Goal: Check status

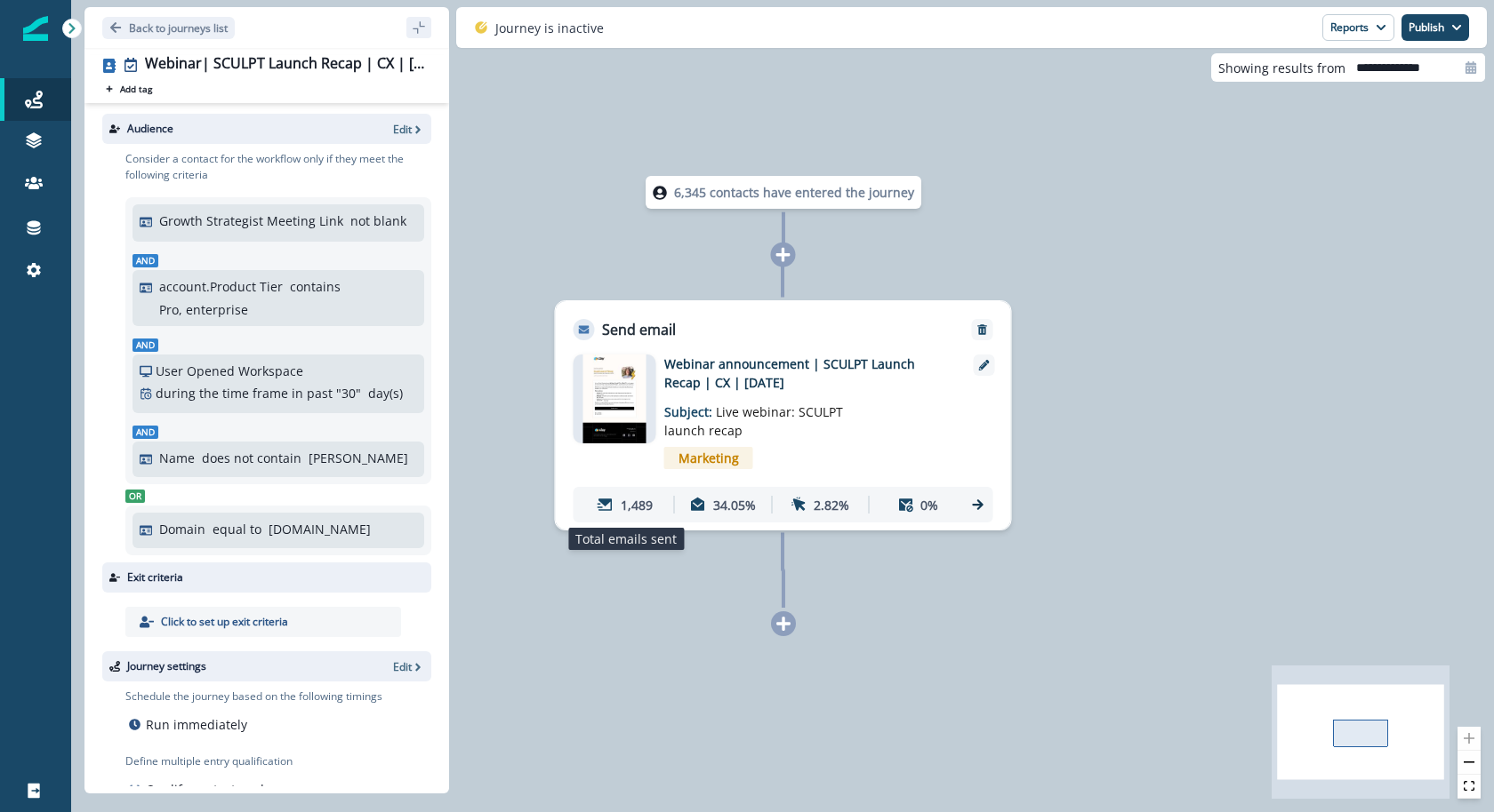
click at [662, 512] on div "1,489" at bounding box center [626, 505] width 90 height 33
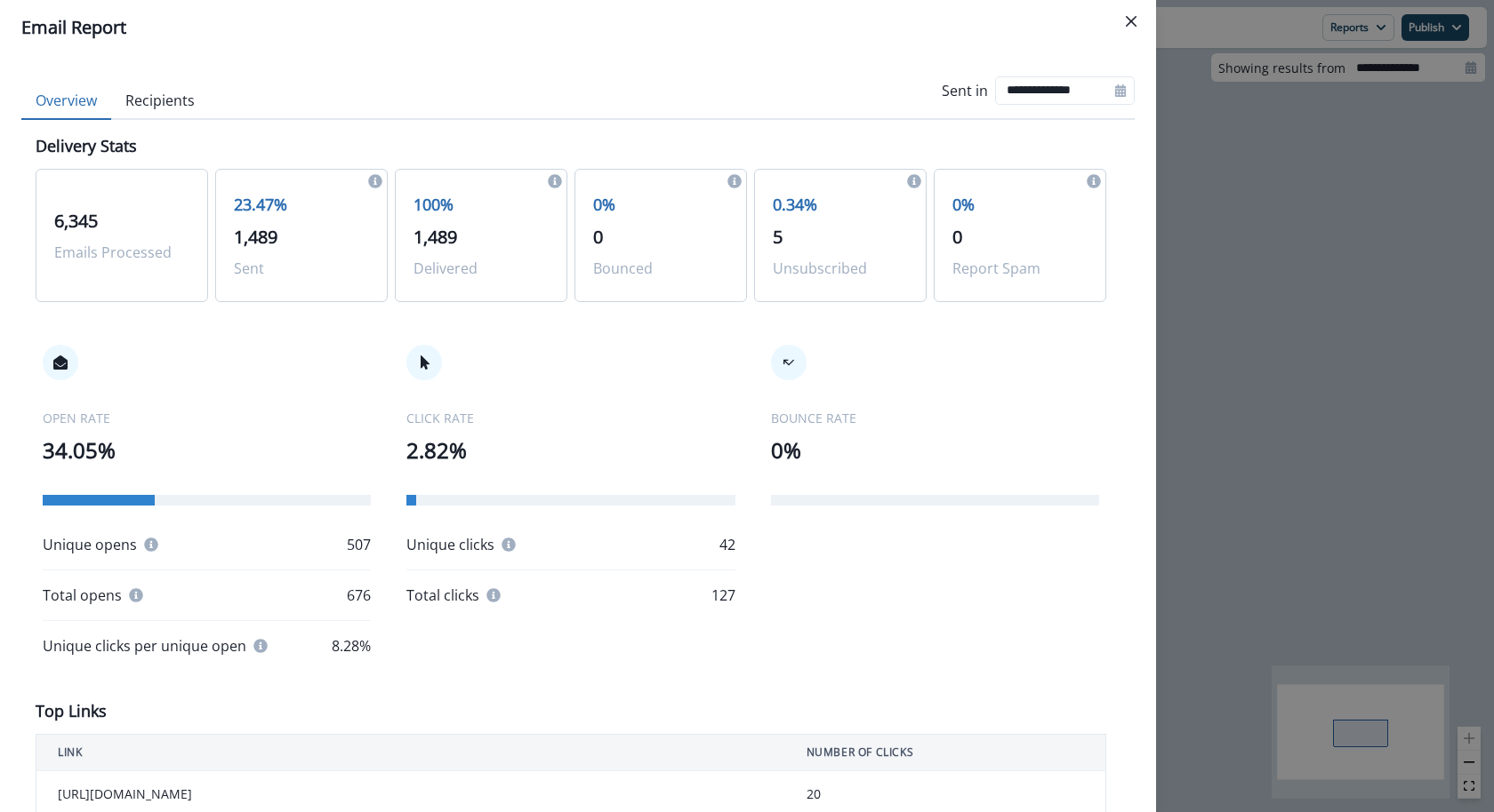
click at [189, 106] on button "Recipients" at bounding box center [160, 102] width 98 height 37
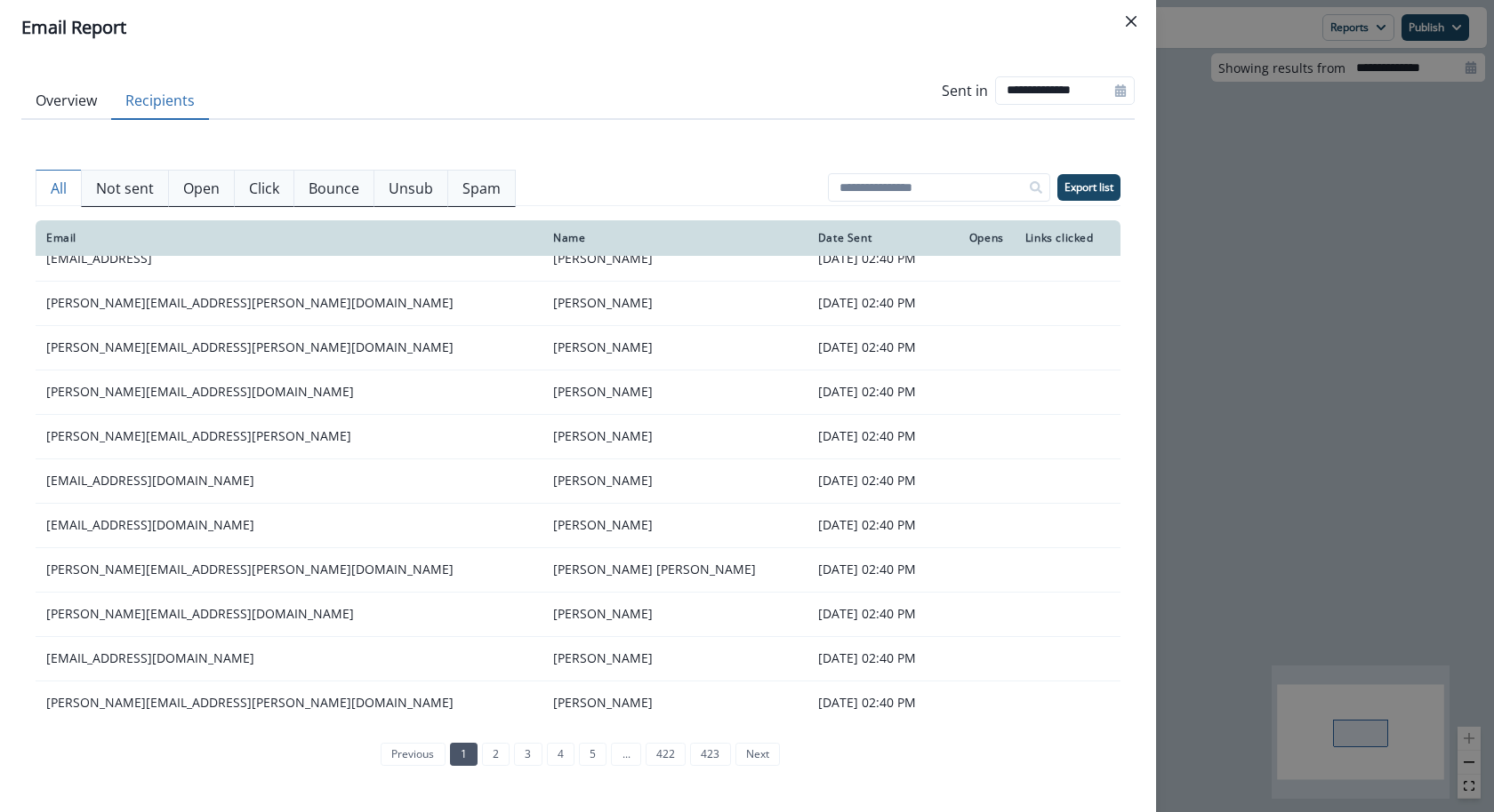
scroll to position [200, 0]
click at [494, 760] on link "2" at bounding box center [496, 754] width 28 height 23
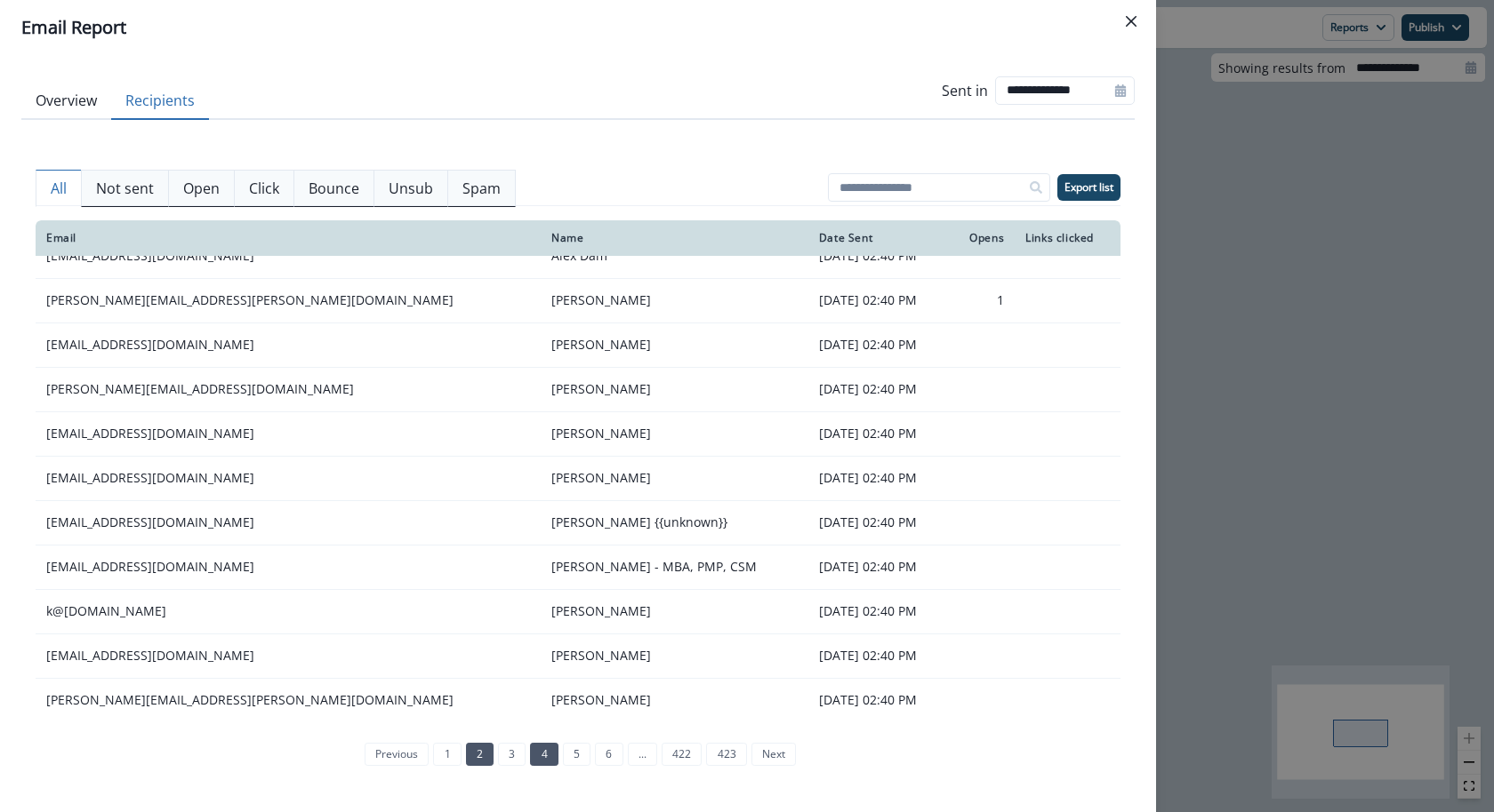
click at [536, 761] on link "4" at bounding box center [544, 754] width 28 height 23
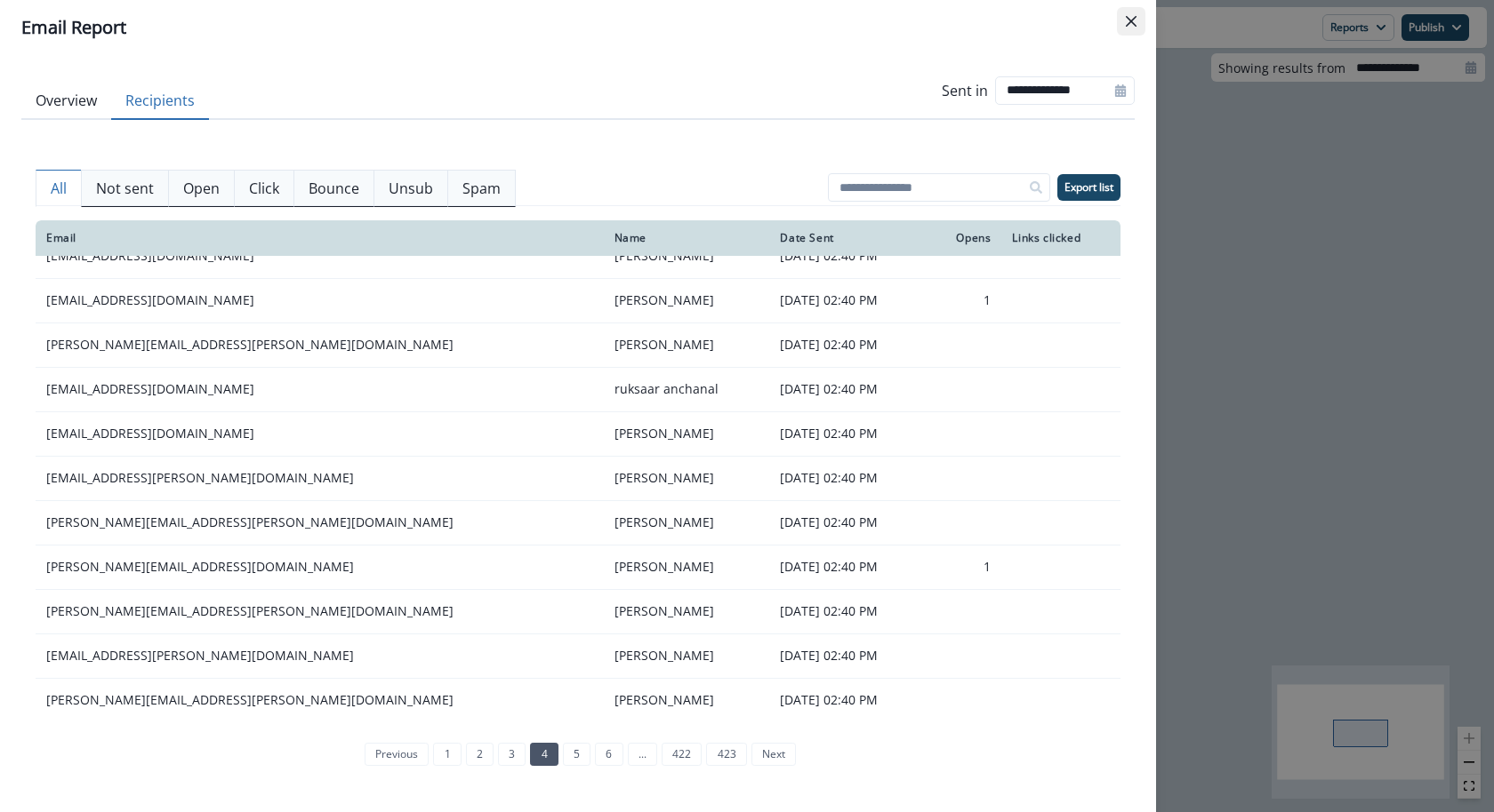
click at [1143, 20] on button "Close" at bounding box center [1131, 21] width 28 height 28
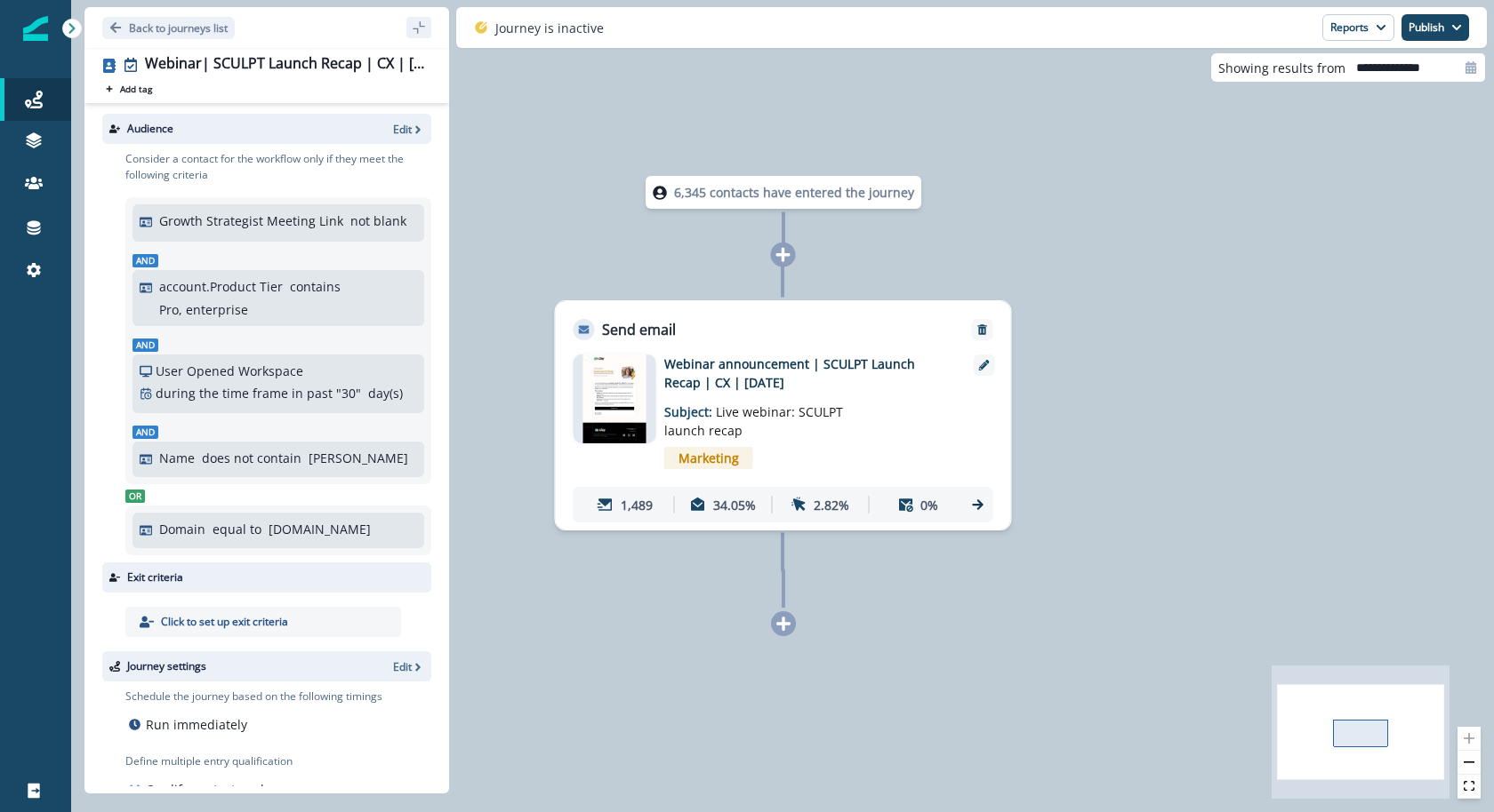
scroll to position [121, 0]
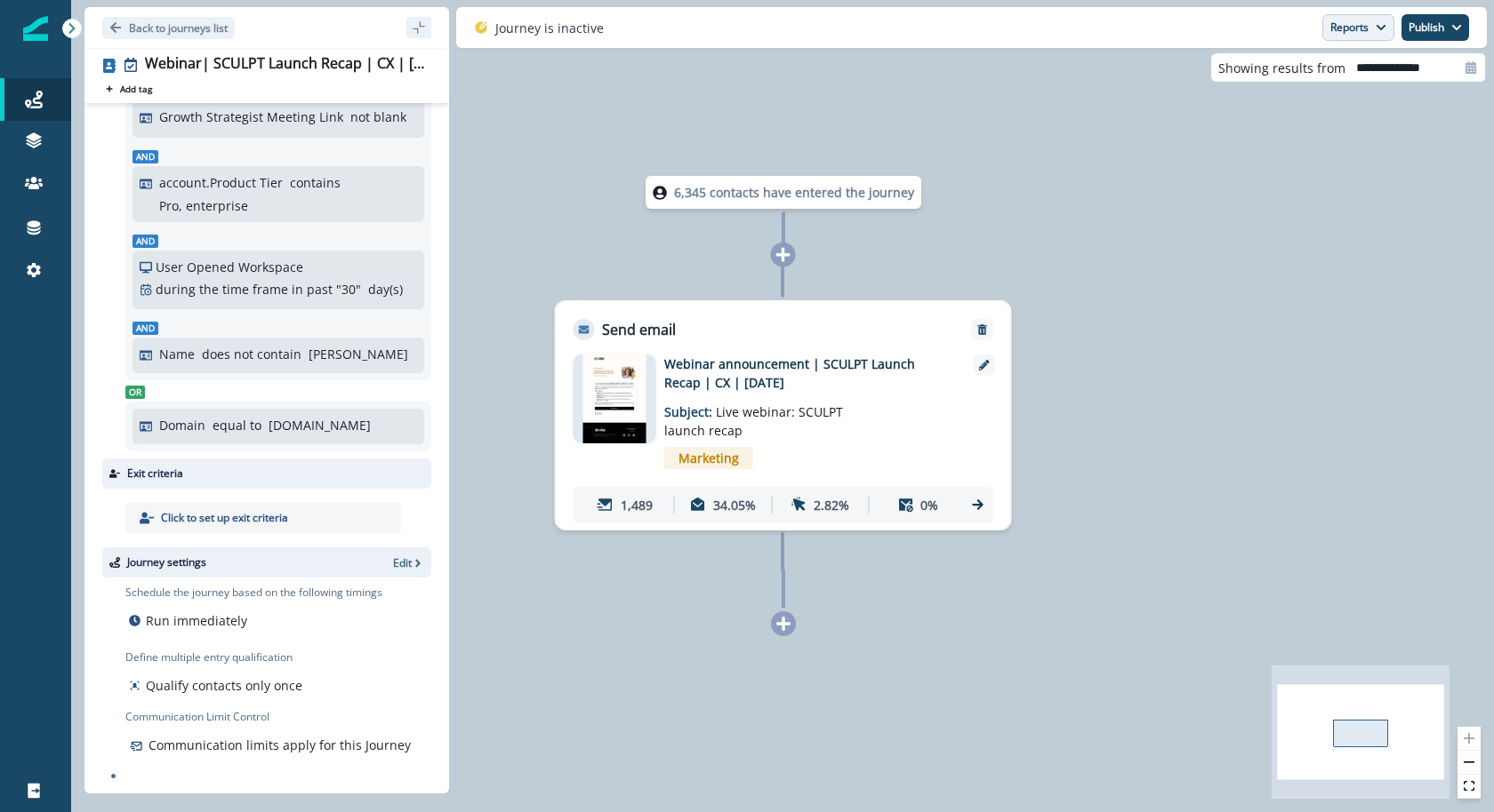
click at [1357, 22] on button "Reports" at bounding box center [1358, 27] width 72 height 27
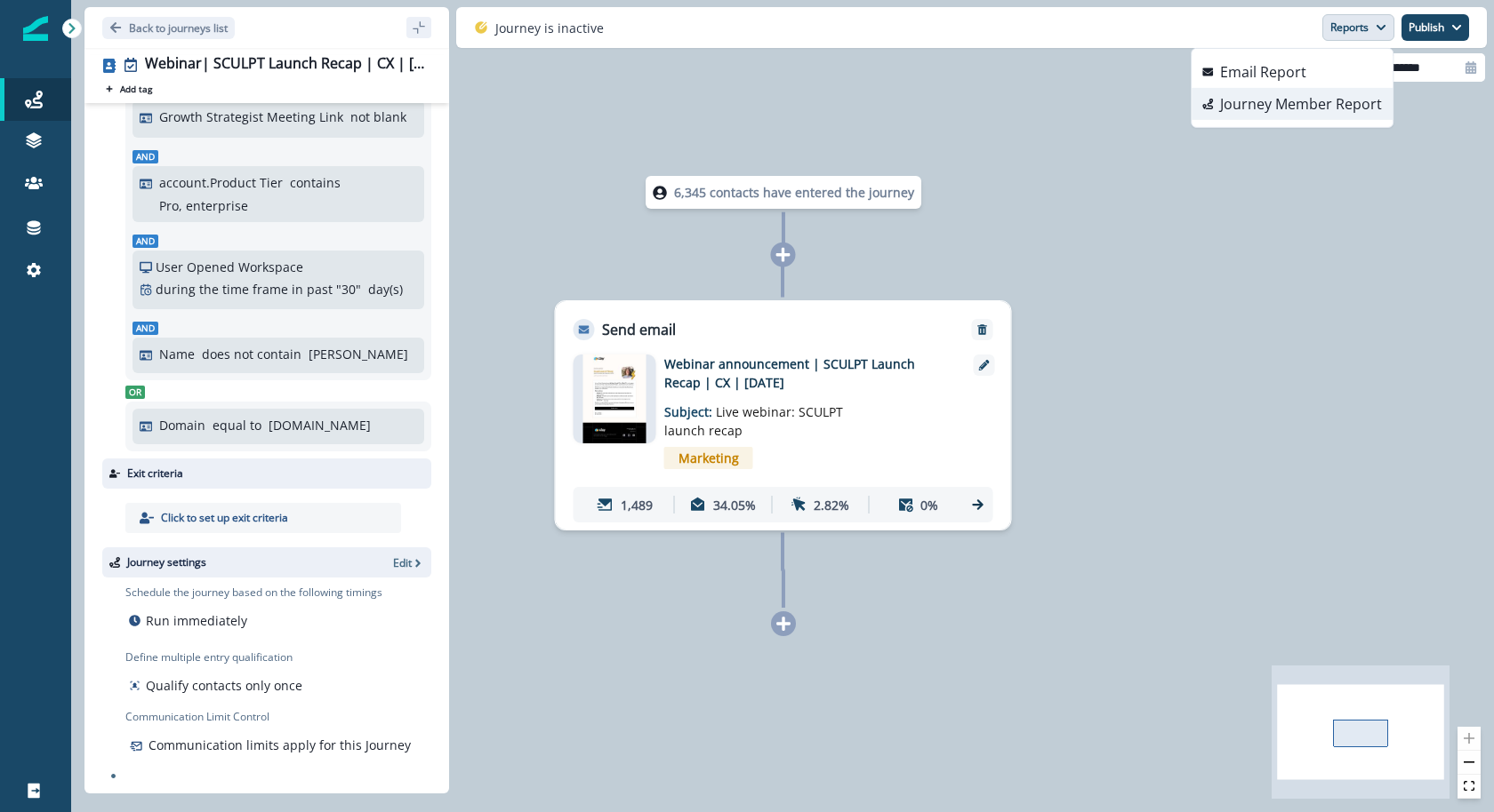
click at [1310, 108] on p "Journey Member Report" at bounding box center [1301, 104] width 162 height 21
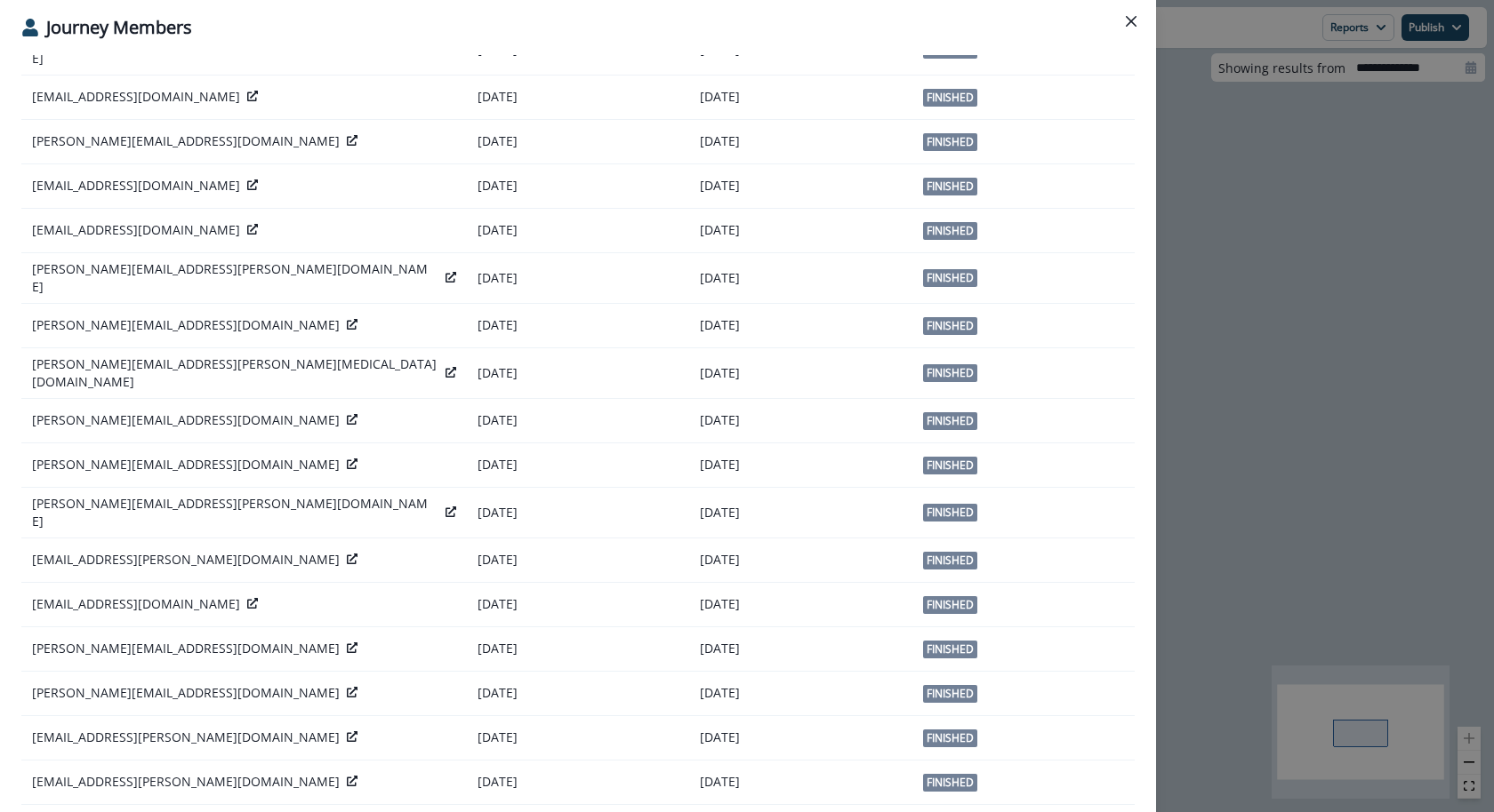
scroll to position [0, 0]
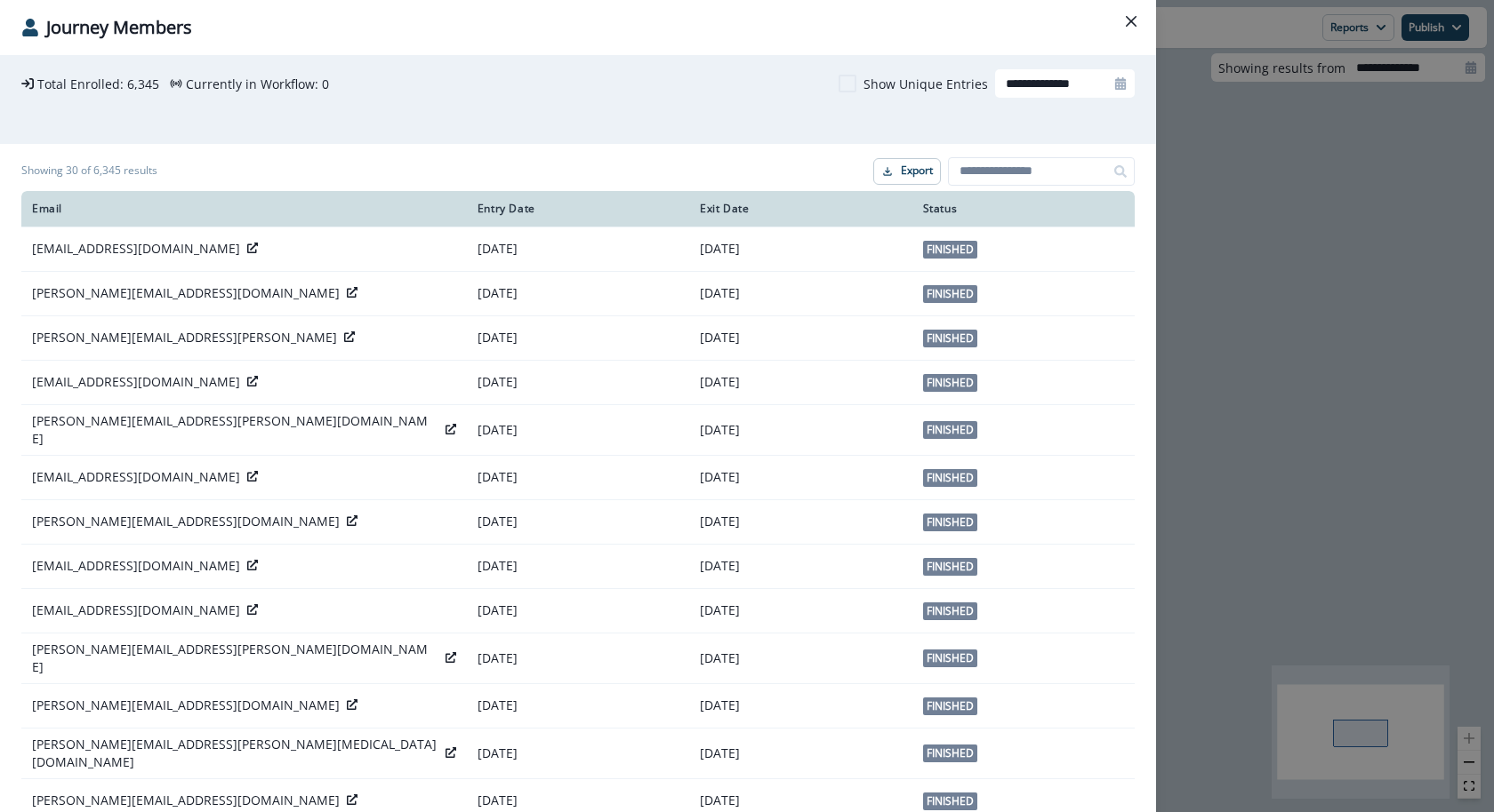
click at [1414, 207] on div "**********" at bounding box center [747, 406] width 1494 height 812
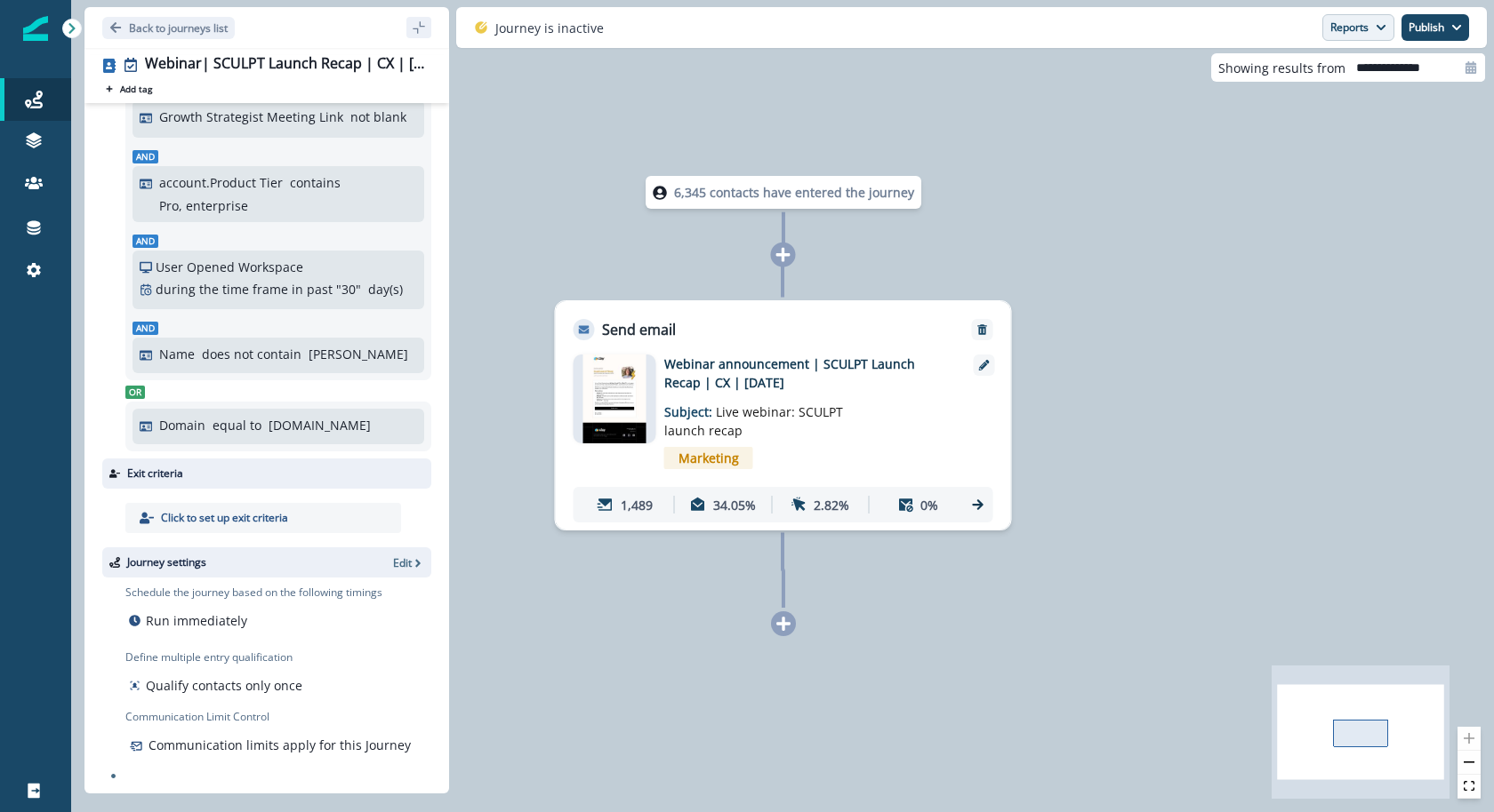
click at [1368, 32] on button "Reports" at bounding box center [1358, 27] width 72 height 27
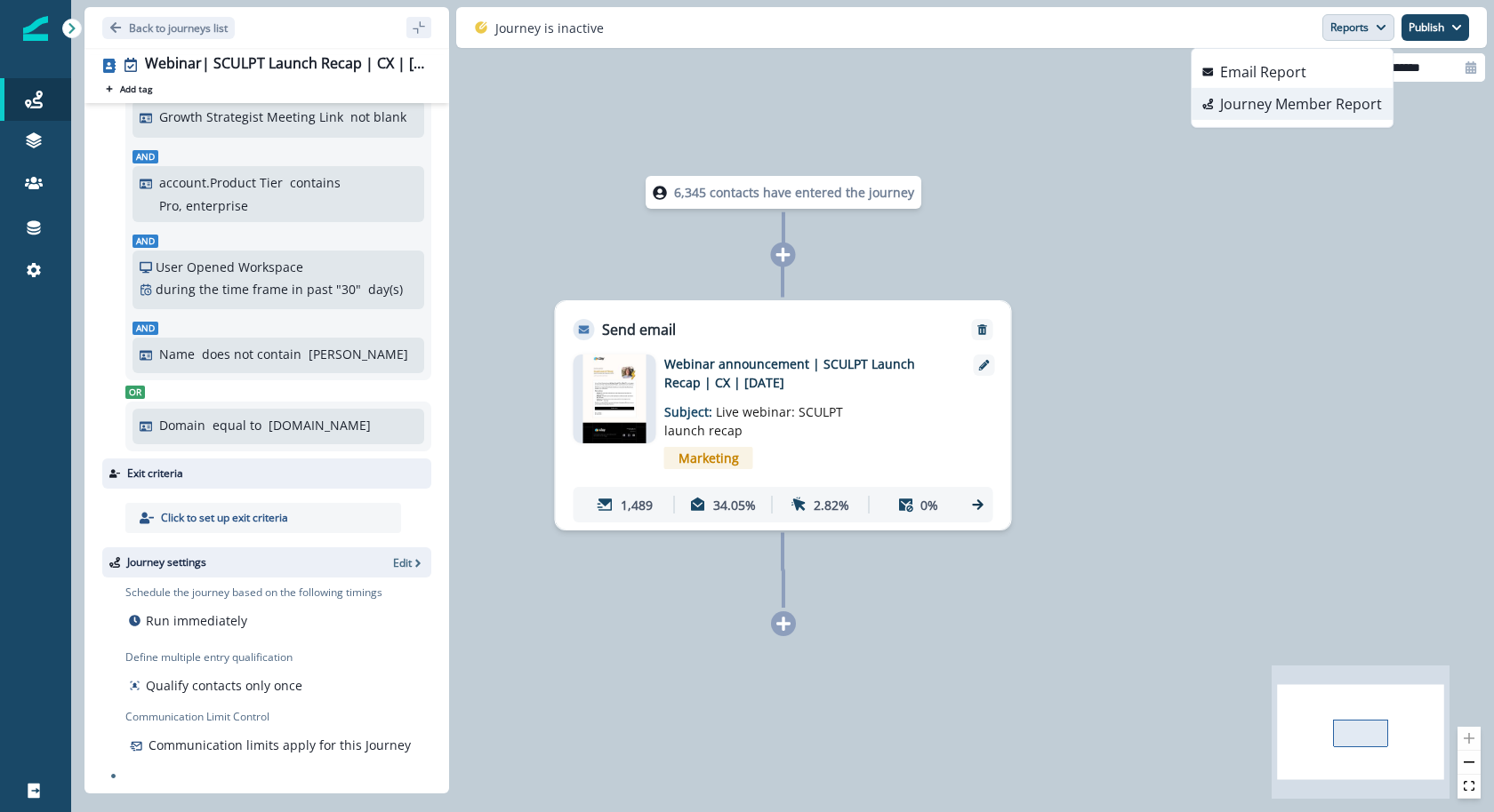
click at [1332, 104] on p "Journey Member Report" at bounding box center [1301, 104] width 162 height 21
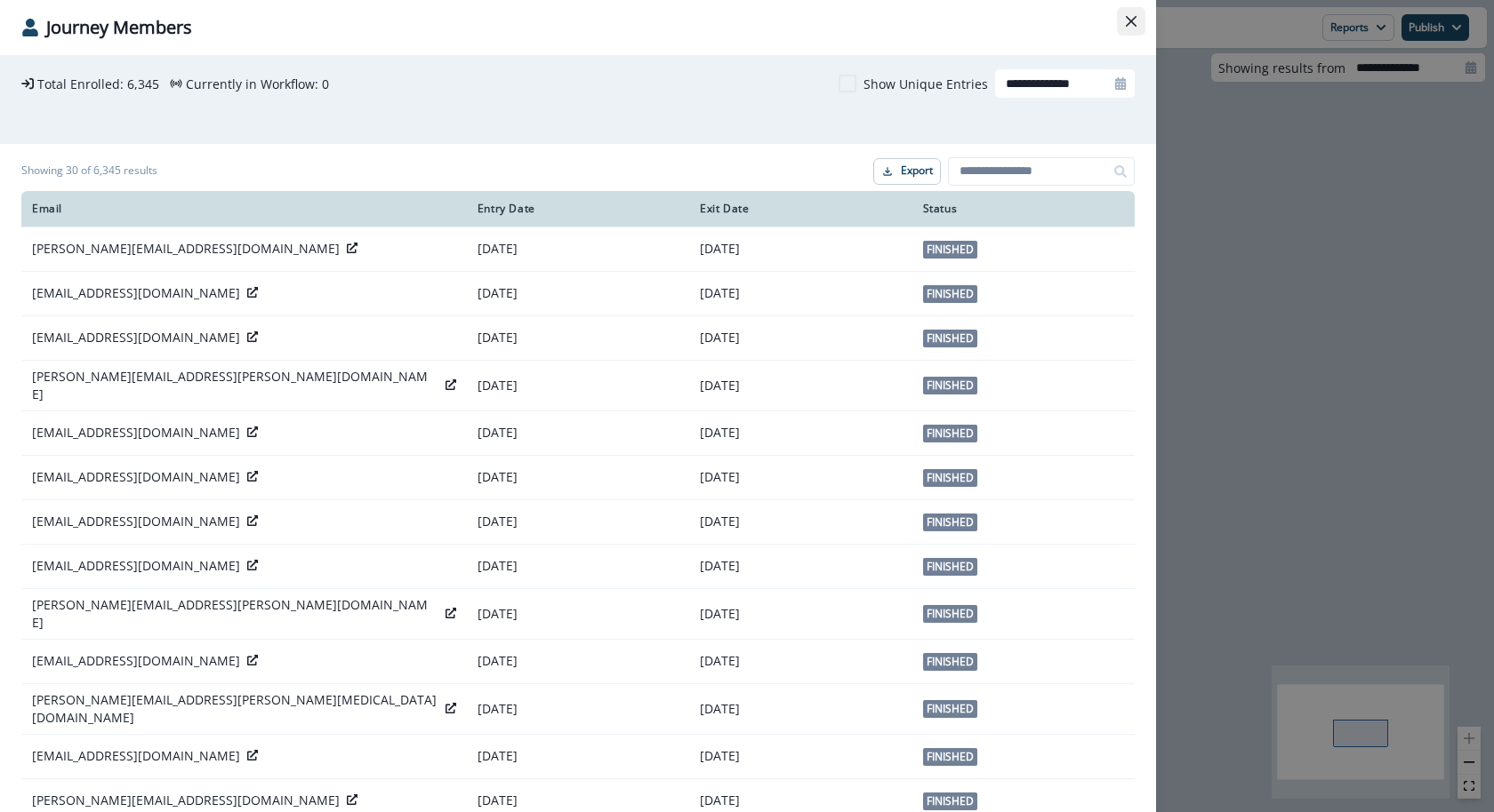
click at [1130, 20] on icon "Close" at bounding box center [1131, 21] width 10 height 10
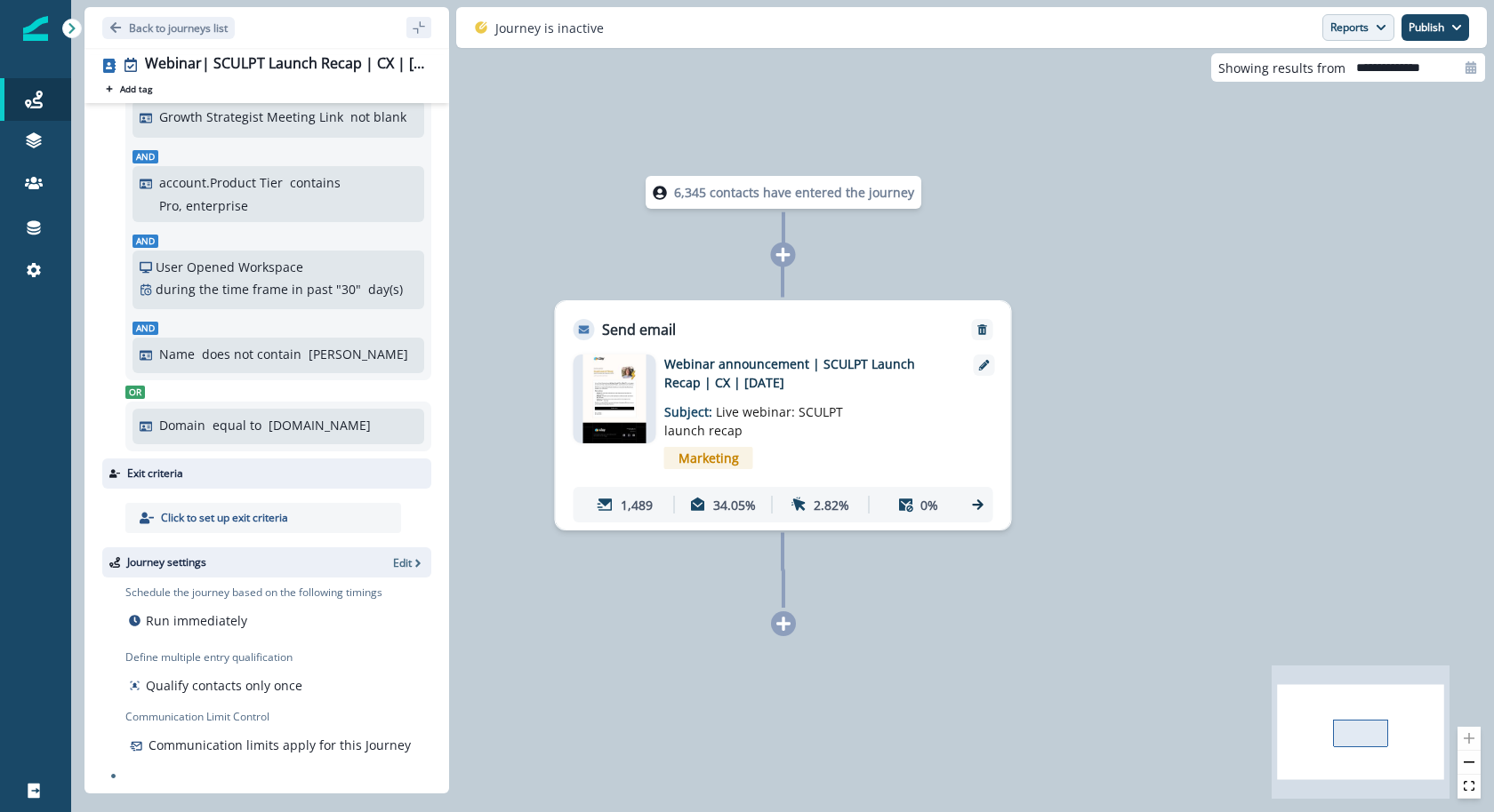
click at [1354, 30] on button "Reports" at bounding box center [1358, 27] width 72 height 27
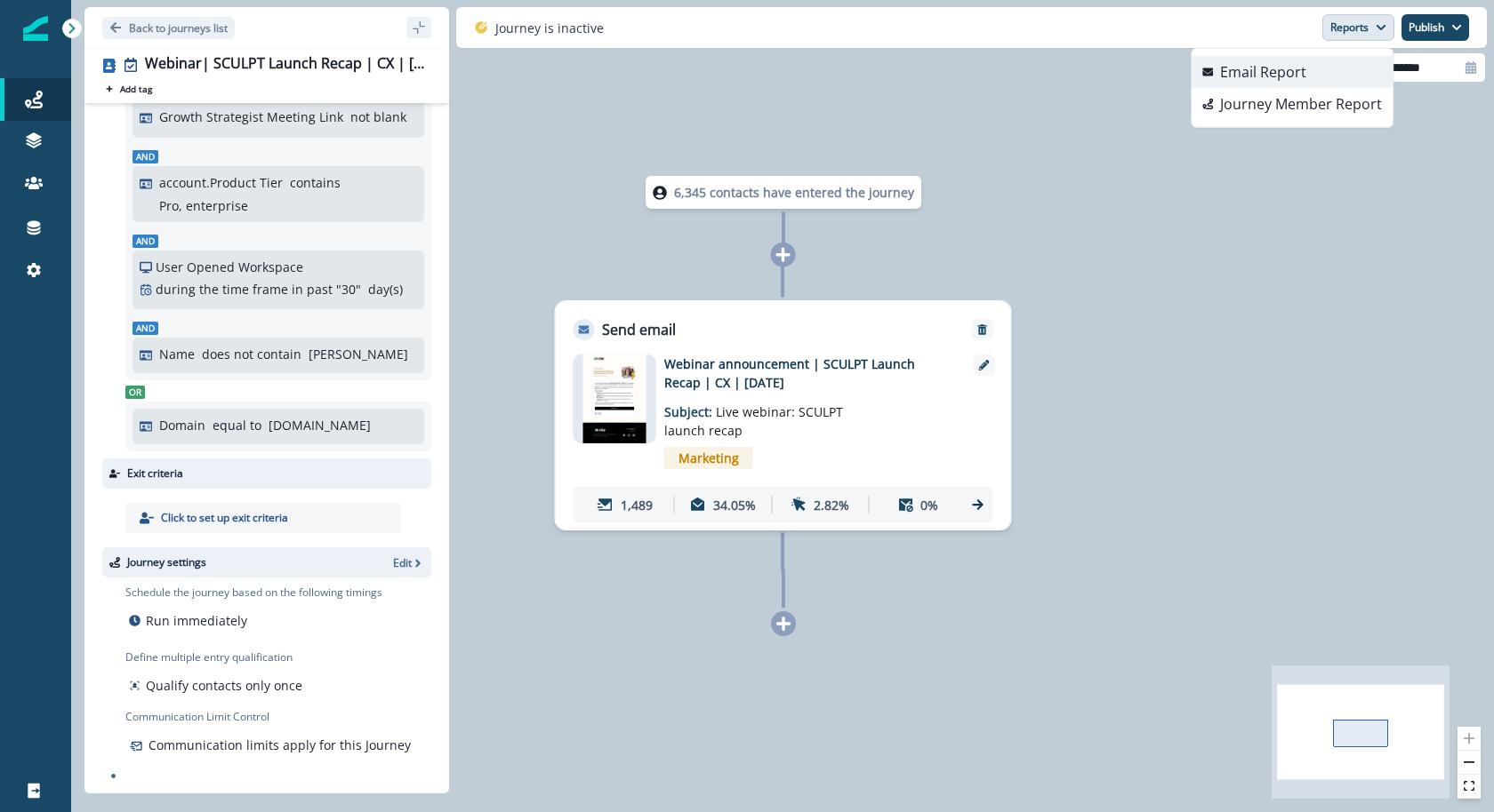
click at [1324, 77] on button "Email Report" at bounding box center [1291, 72] width 201 height 32
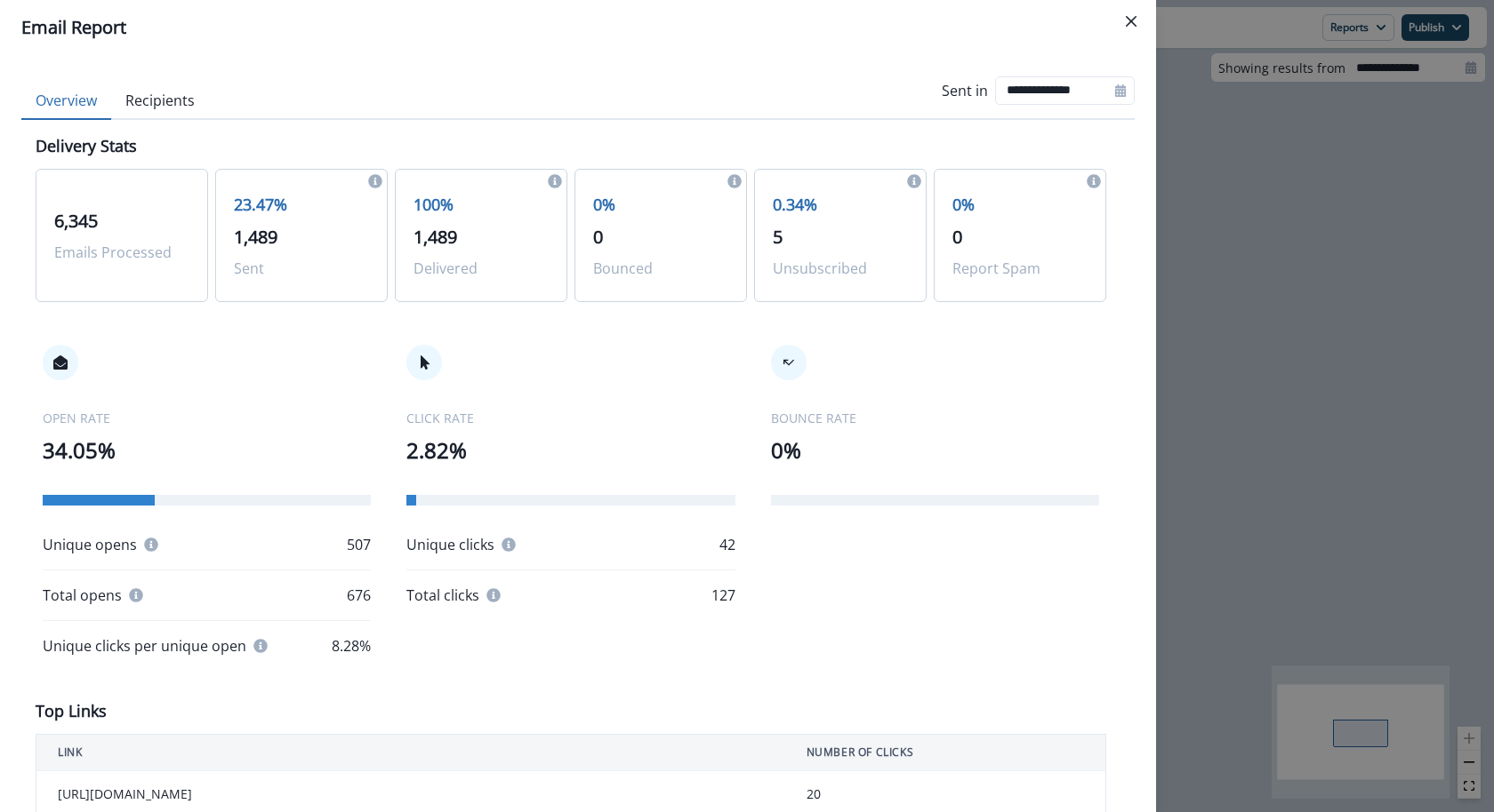
click at [157, 103] on button "Recipients" at bounding box center [160, 102] width 98 height 37
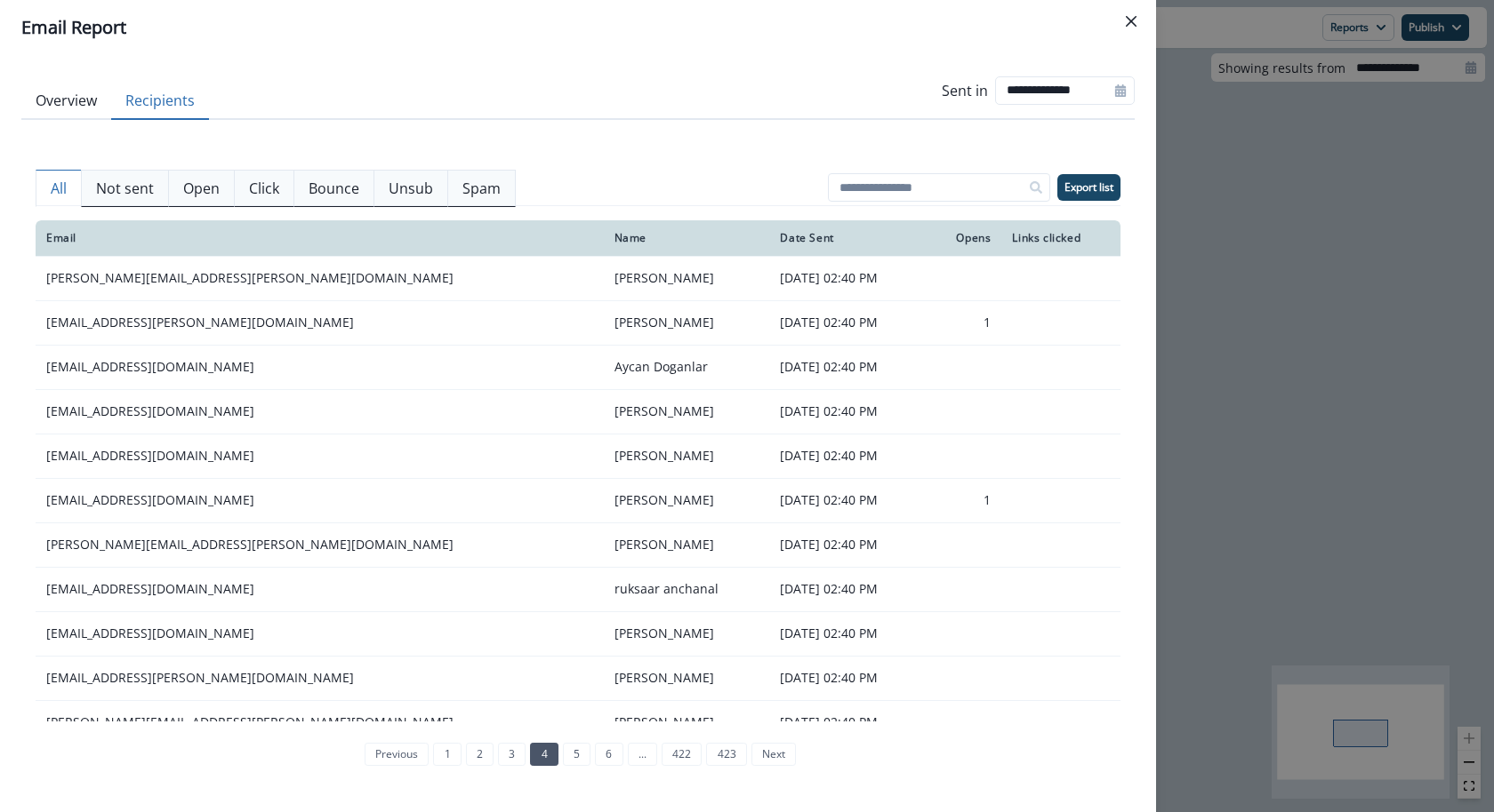
click at [147, 171] on button "Not sent" at bounding box center [125, 189] width 88 height 37
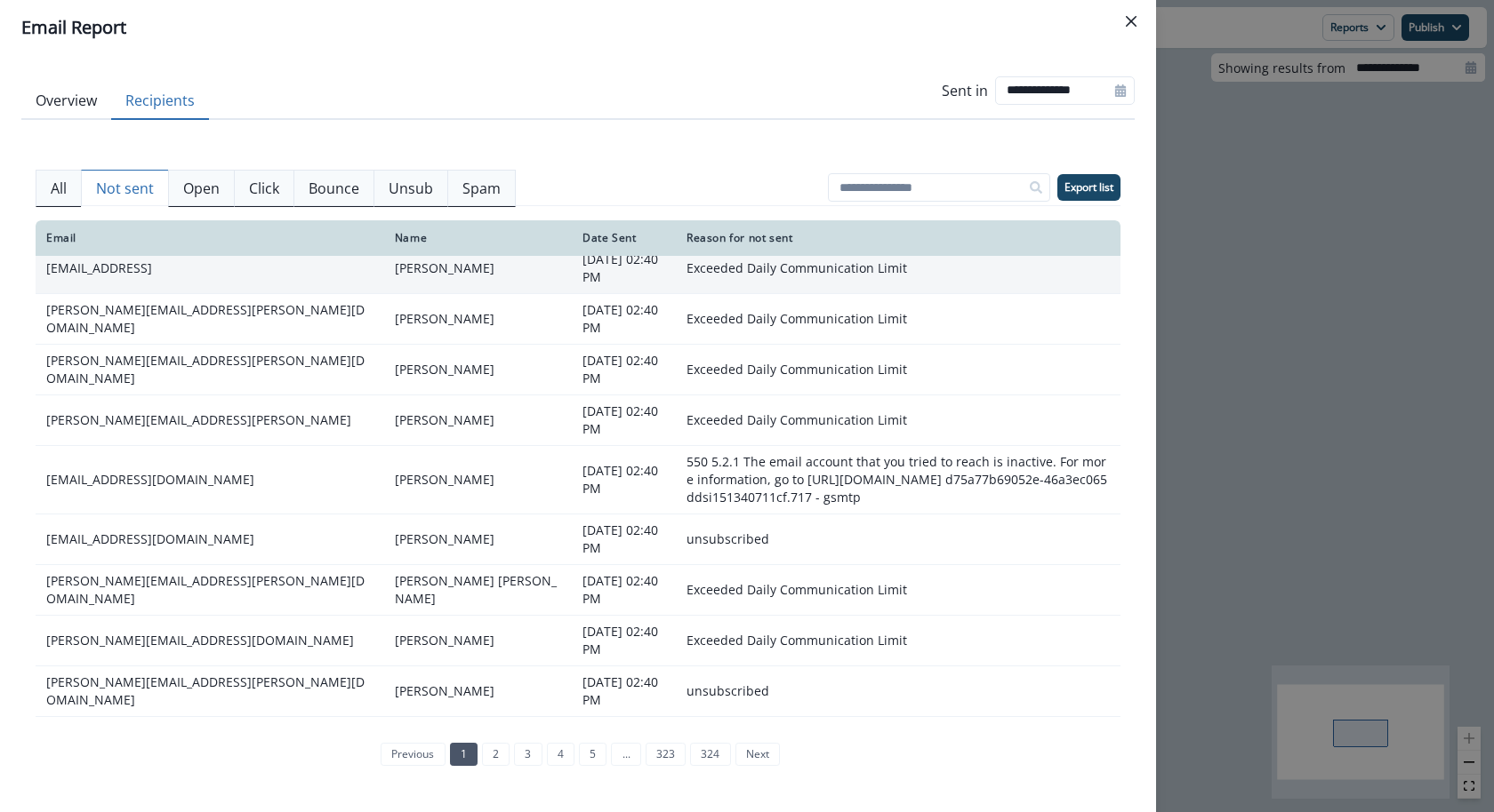
scroll to position [247, 0]
